Goal: Information Seeking & Learning: Find specific fact

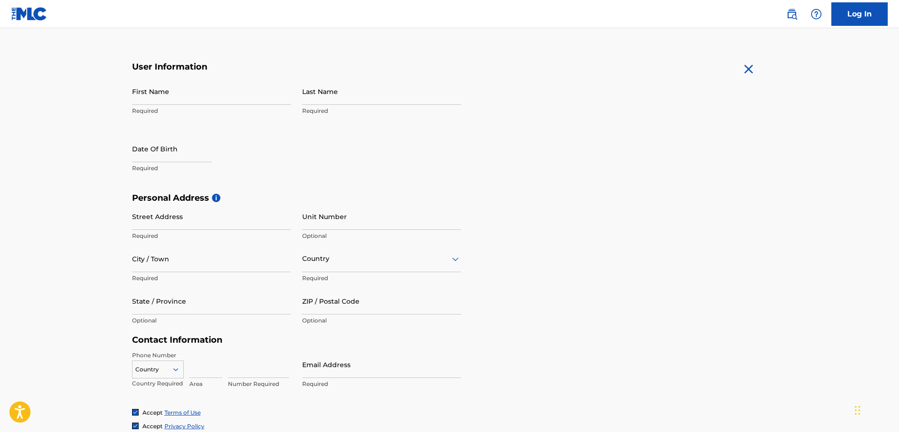
scroll to position [209, 0]
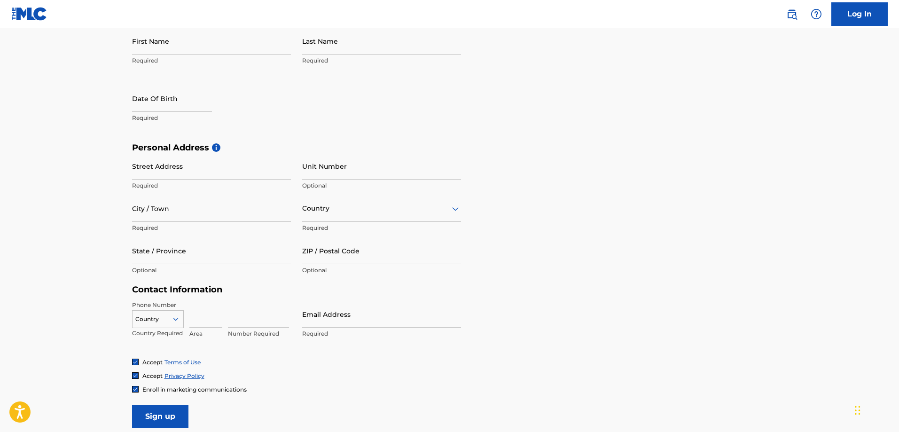
click at [351, 216] on div "Country" at bounding box center [381, 208] width 159 height 27
click at [566, 120] on form "User Information First Name Required Last Name Required Date Of Birth Required …" at bounding box center [449, 219] width 635 height 417
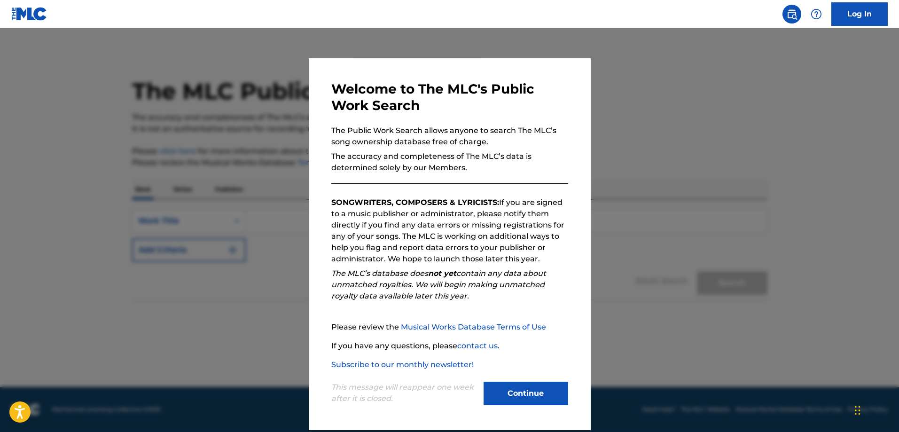
click at [529, 390] on button "Continue" at bounding box center [526, 393] width 85 height 23
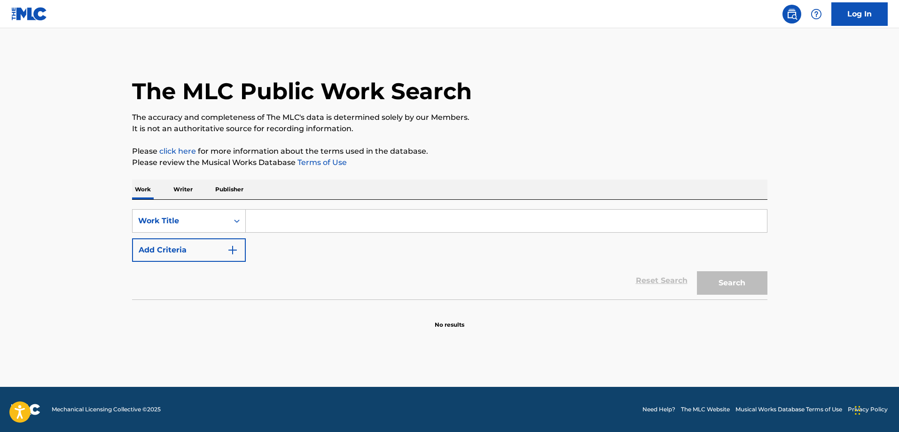
click at [276, 209] on div "Search Form" at bounding box center [507, 220] width 522 height 23
click at [261, 219] on input "Search Form" at bounding box center [506, 221] width 521 height 23
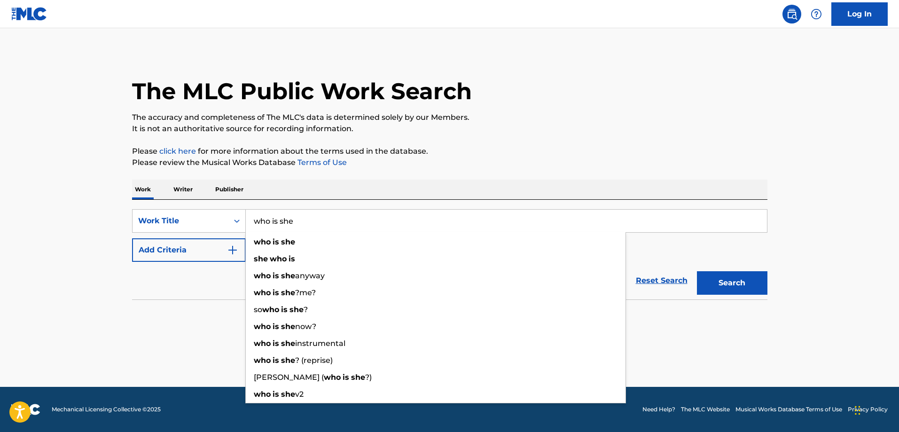
type input "who is she"
click at [207, 284] on div "Reset Search Search" at bounding box center [449, 281] width 635 height 38
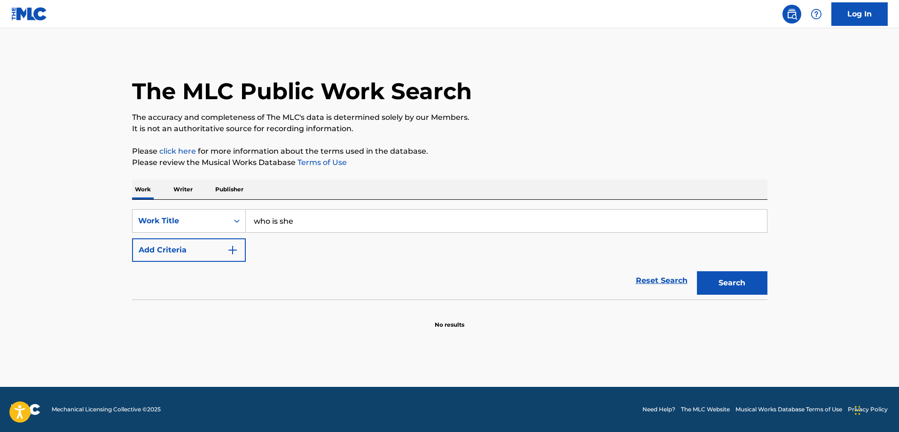
click at [185, 242] on button "Add Criteria" at bounding box center [189, 249] width 114 height 23
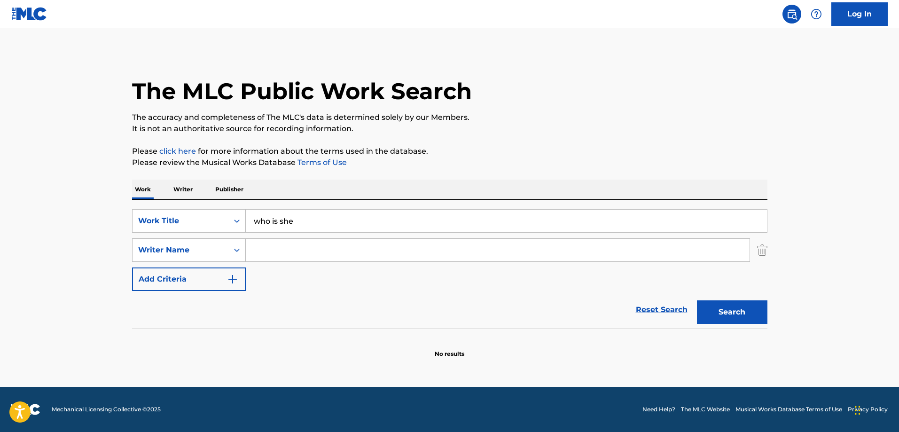
click at [268, 241] on input "Search Form" at bounding box center [498, 250] width 504 height 23
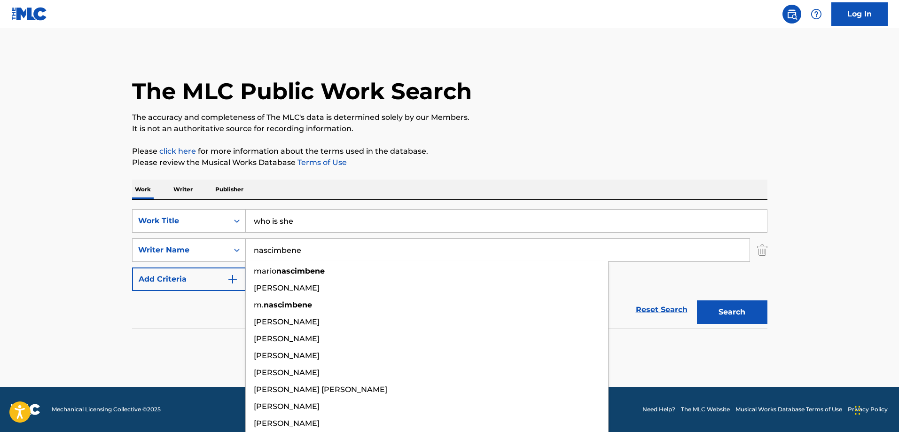
type input "nascimbene"
click at [697, 300] on button "Search" at bounding box center [732, 311] width 70 height 23
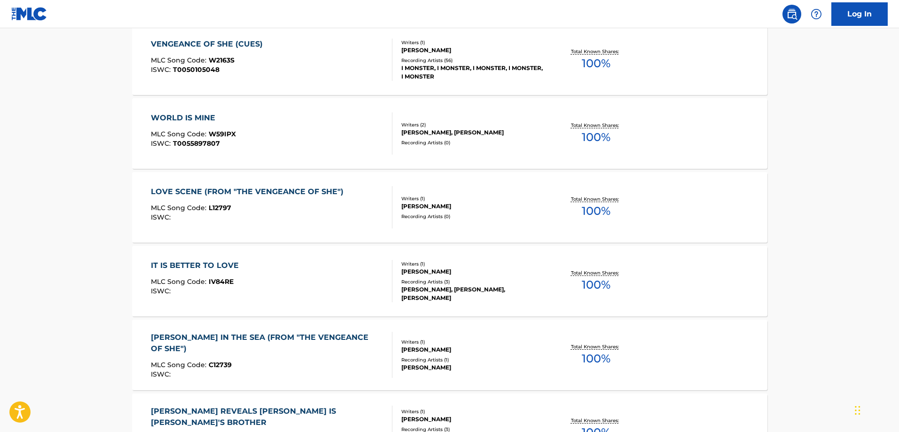
scroll to position [388, 0]
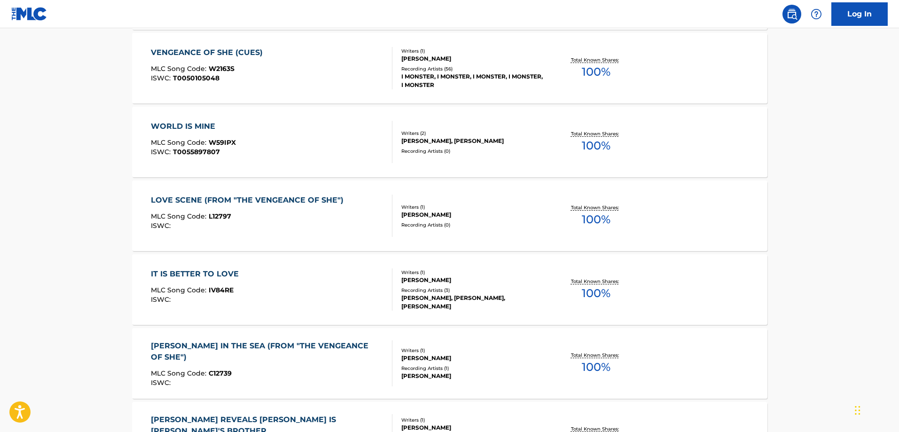
click at [216, 273] on div "IT IS BETTER TO LOVE" at bounding box center [197, 273] width 93 height 11
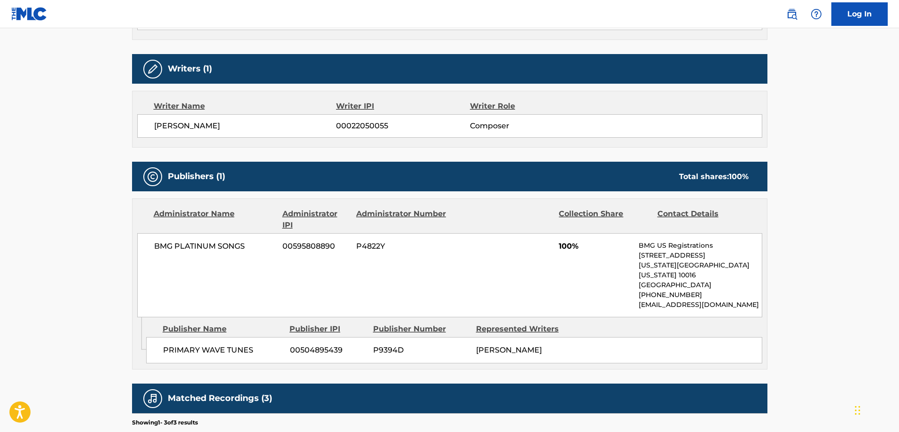
scroll to position [317, 0]
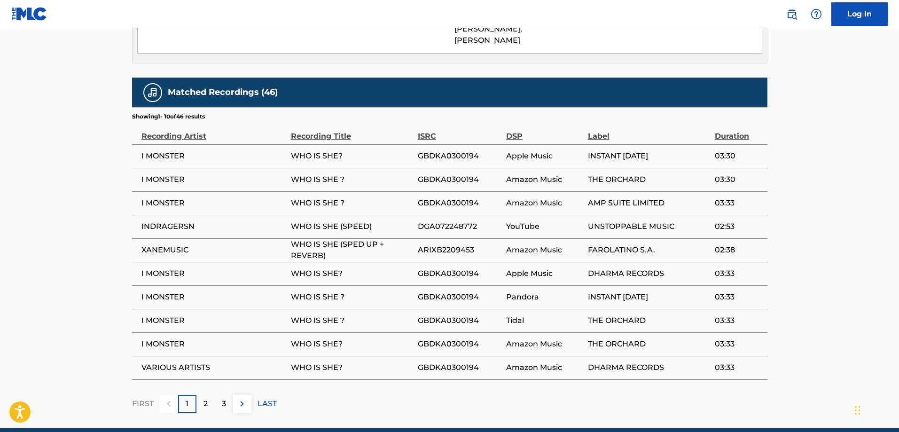
scroll to position [611, 0]
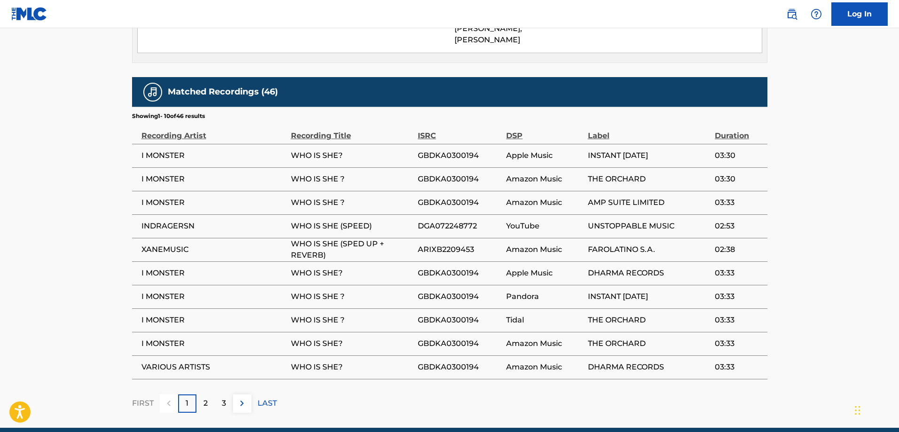
click at [232, 396] on div "3" at bounding box center [224, 403] width 18 height 18
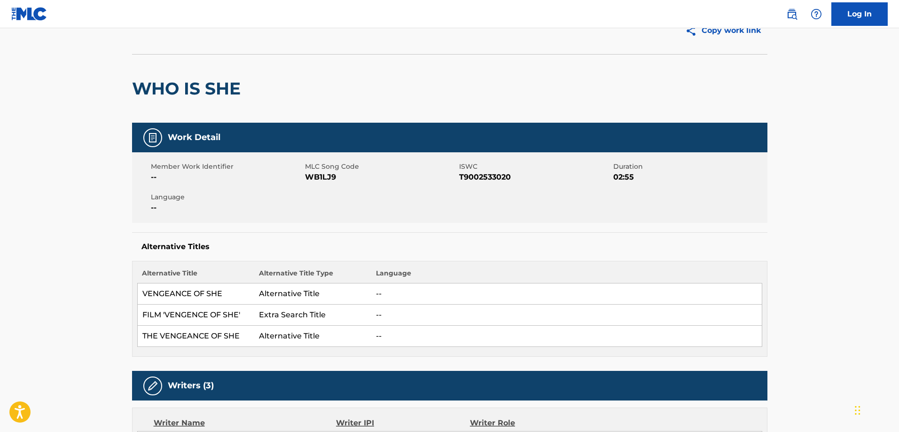
scroll to position [0, 0]
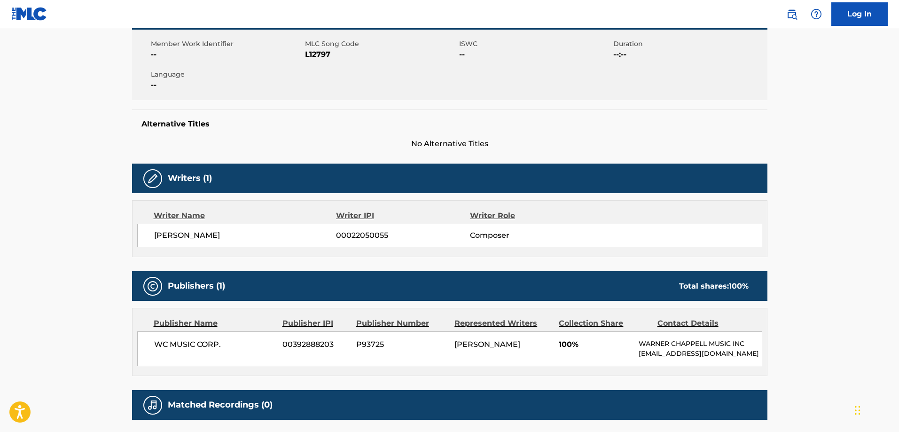
scroll to position [40, 0]
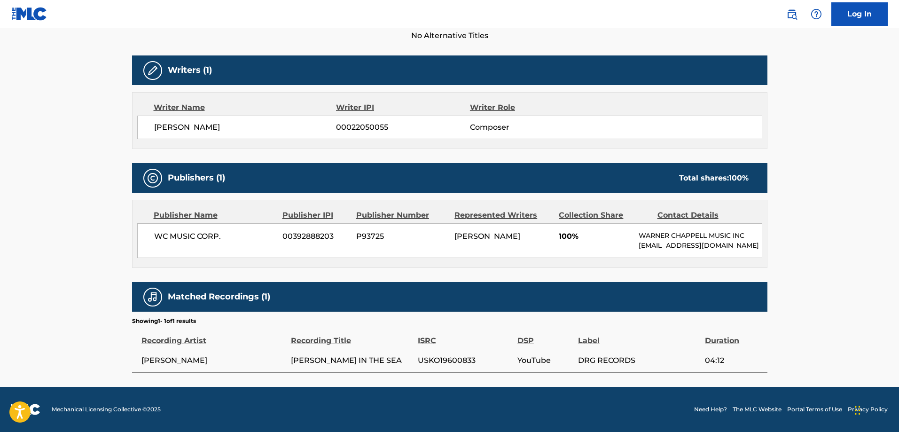
scroll to position [306, 0]
drag, startPoint x: 644, startPoint y: 358, endPoint x: 578, endPoint y: 361, distance: 65.9
click at [578, 361] on span "DRG RECORDS" at bounding box center [639, 360] width 122 height 11
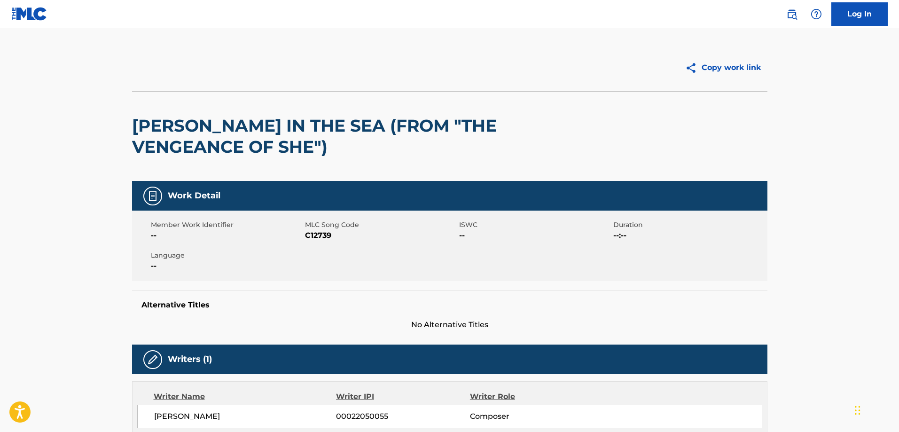
scroll to position [0, 0]
